Goal: Find specific page/section: Find specific page/section

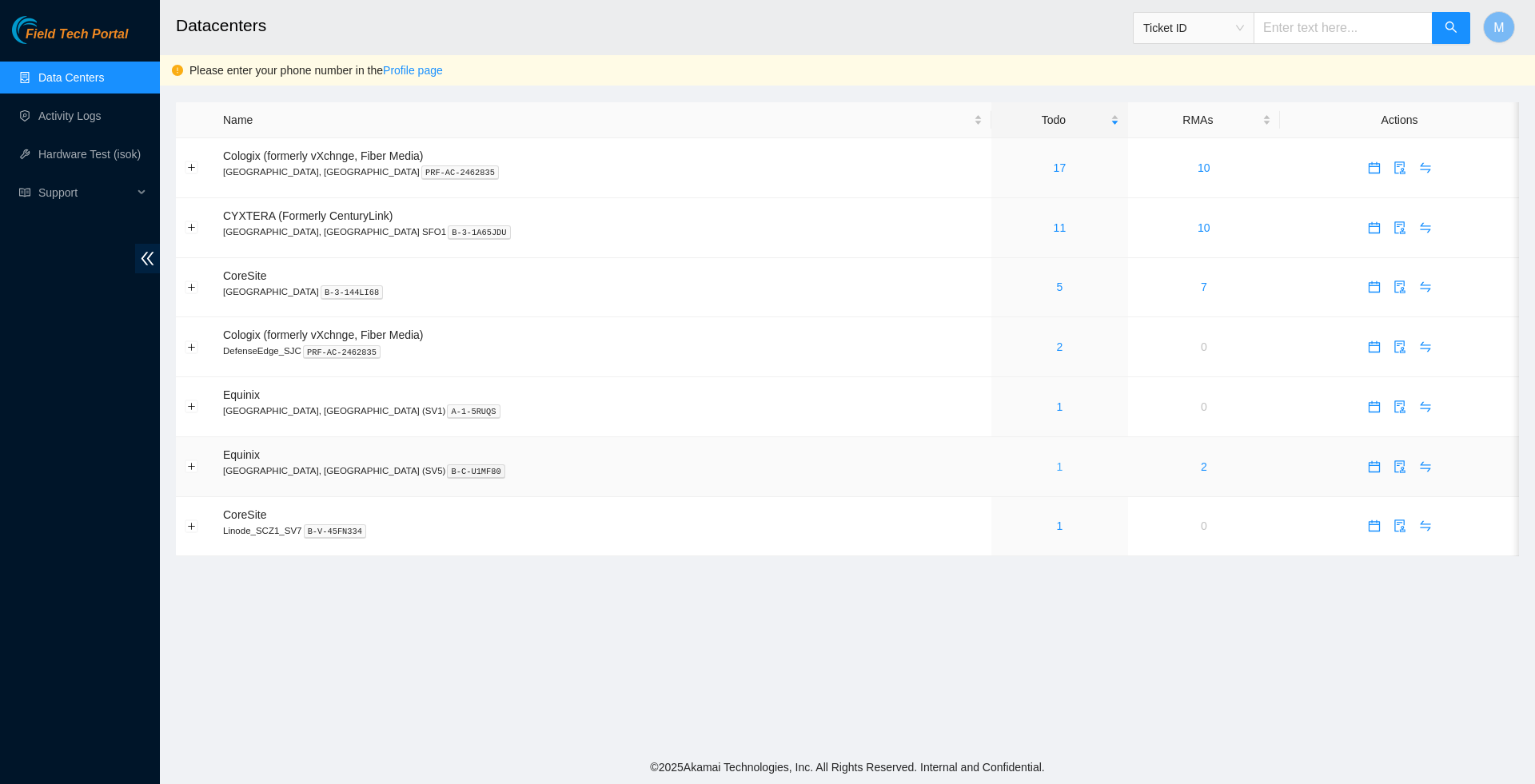
click at [1057, 473] on link "1" at bounding box center [1060, 466] width 6 height 13
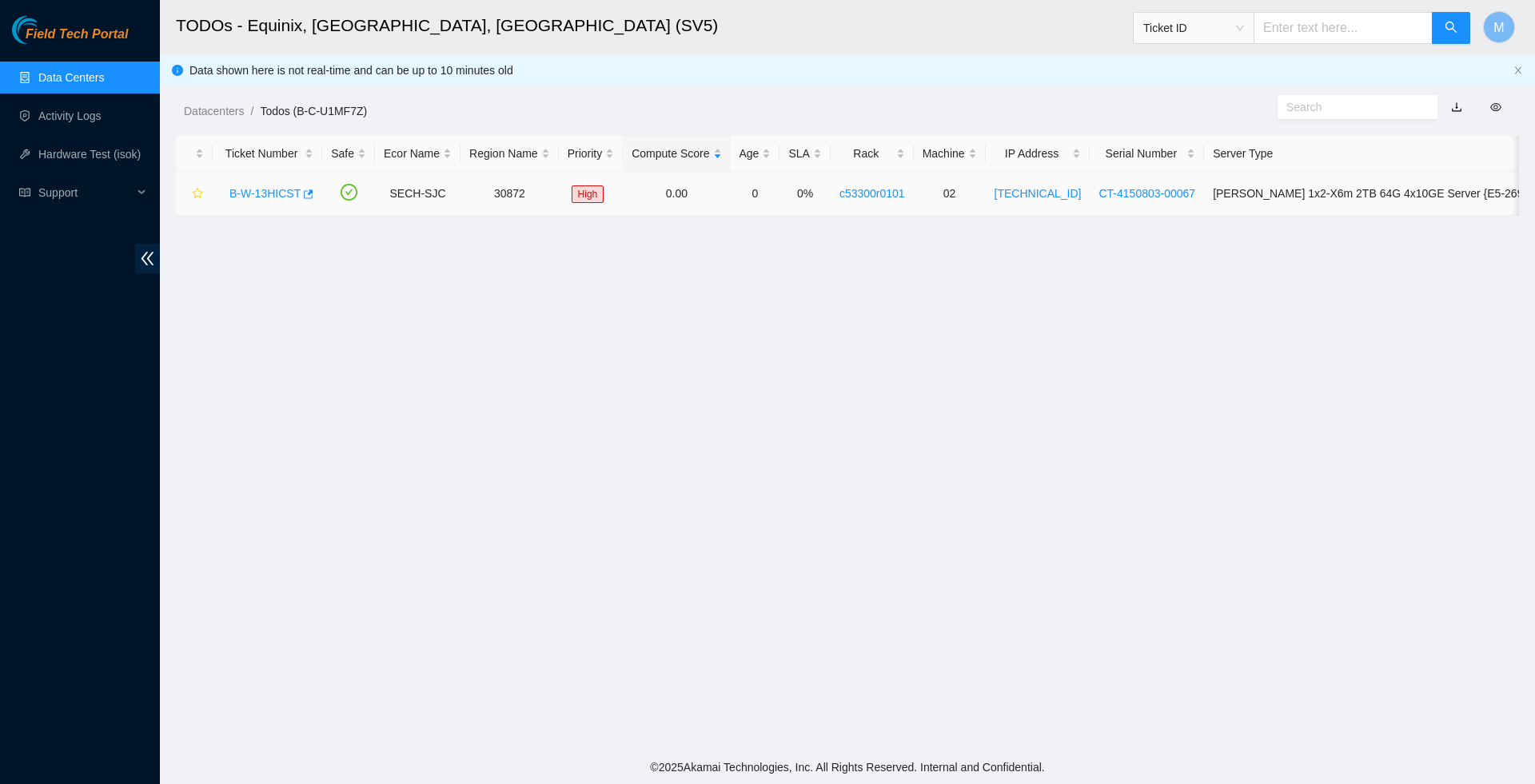
click at [279, 195] on link "B-W-13HICST" at bounding box center [266, 193] width 71 height 13
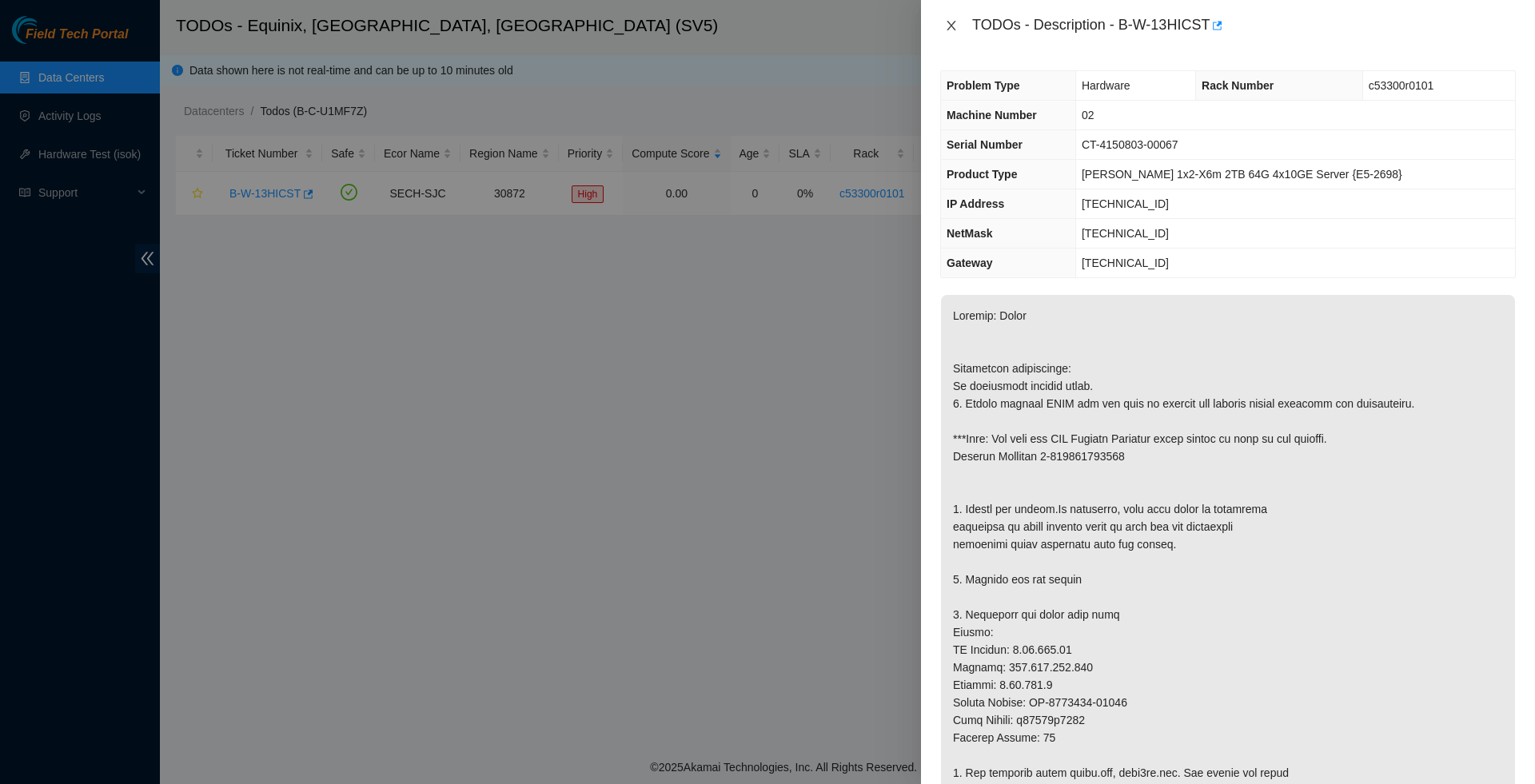
click at [953, 27] on icon "close" at bounding box center [951, 25] width 9 height 10
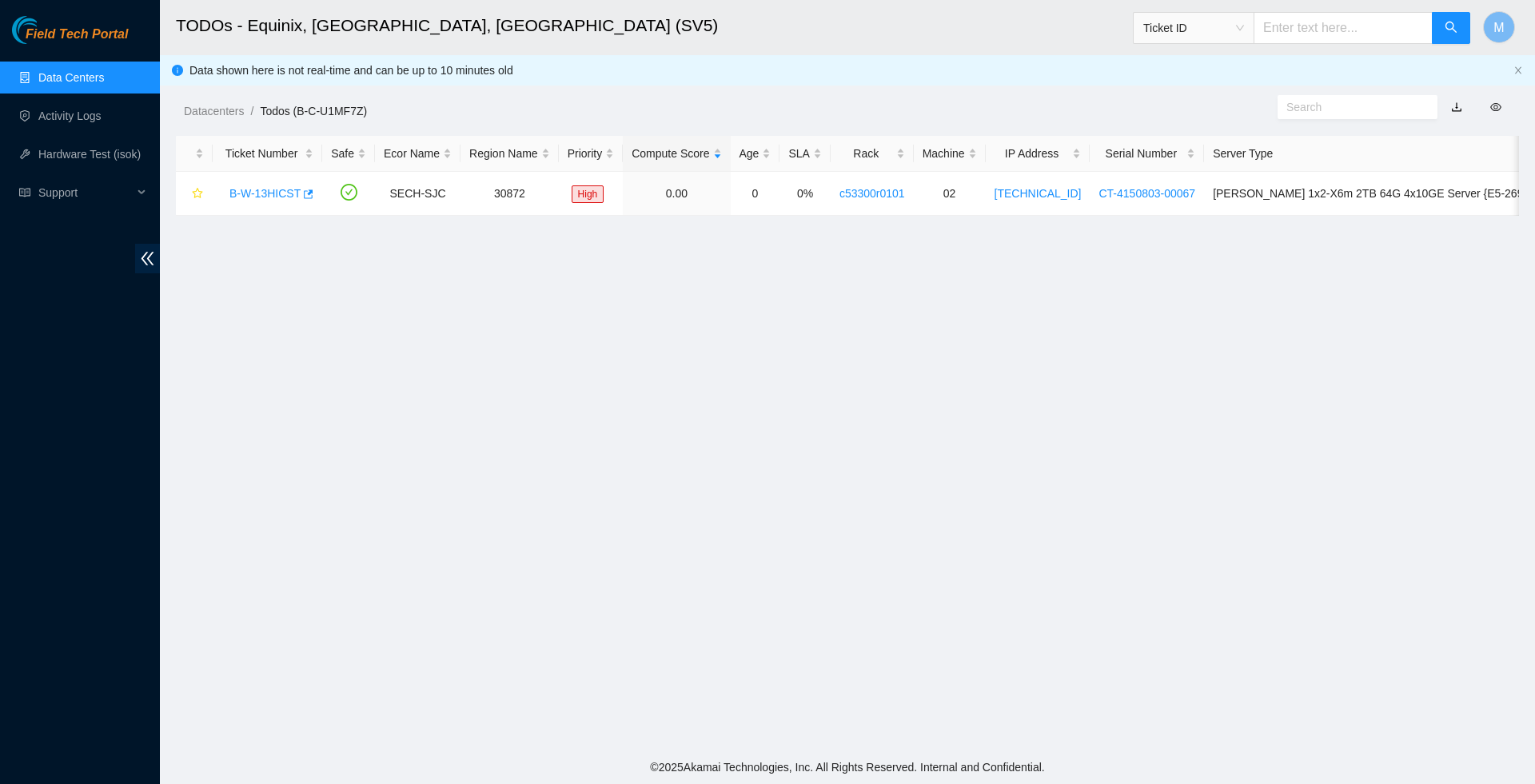
click at [75, 71] on link "Data Centers" at bounding box center [71, 77] width 65 height 13
